Goal: Check status: Check status

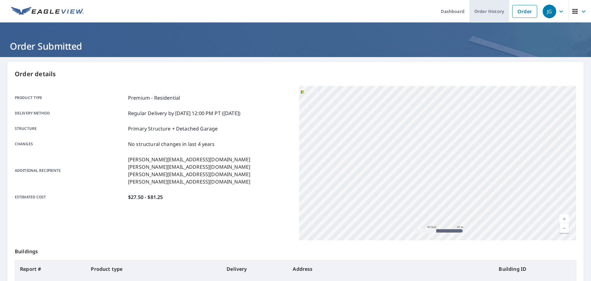
click at [496, 11] on link "Order History" at bounding box center [490, 11] width 40 height 22
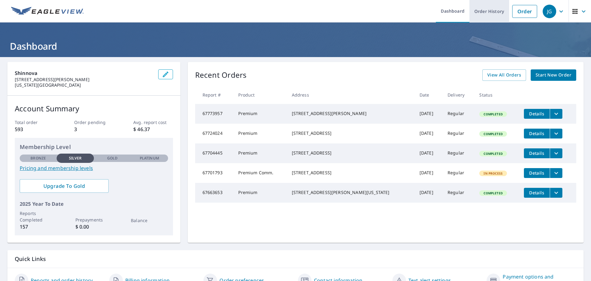
click at [487, 6] on link "Order History" at bounding box center [490, 11] width 40 height 22
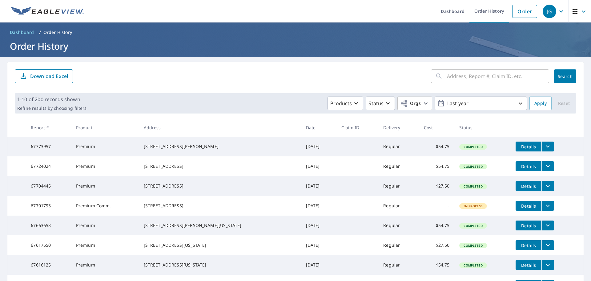
click at [500, 76] on input "text" at bounding box center [498, 75] width 102 height 17
type input "523"
click button "Search" at bounding box center [565, 76] width 22 height 14
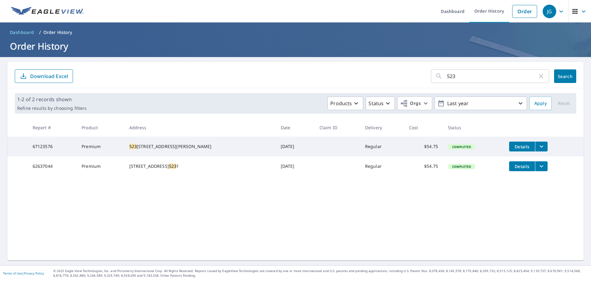
click at [538, 144] on icon "filesDropdownBtn-67123576" at bounding box center [541, 146] width 7 height 7
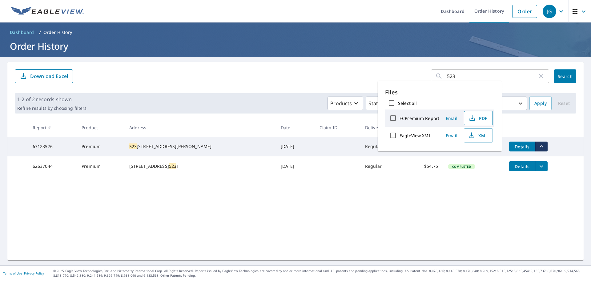
click at [473, 117] on icon "button" at bounding box center [472, 117] width 7 height 7
